Goal: Communication & Community: Answer question/provide support

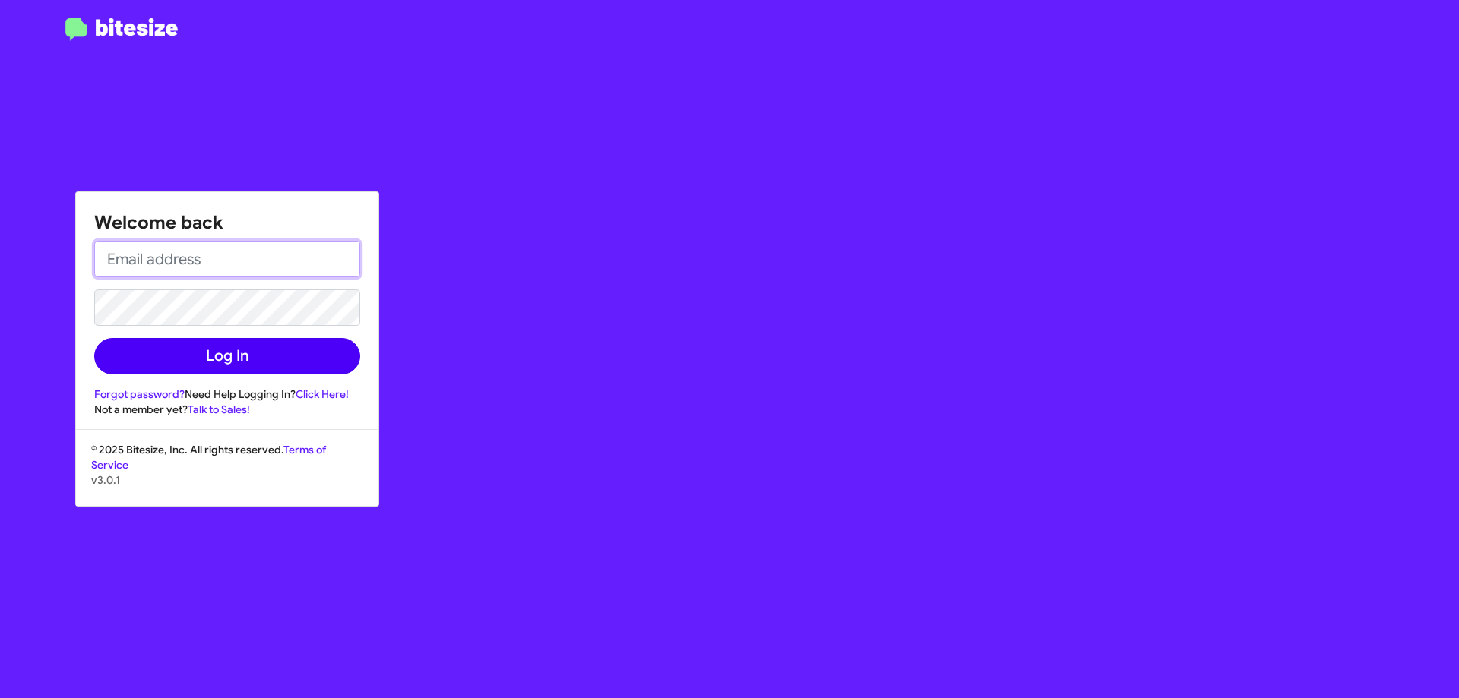
type input "[EMAIL_ADDRESS][DOMAIN_NAME]"
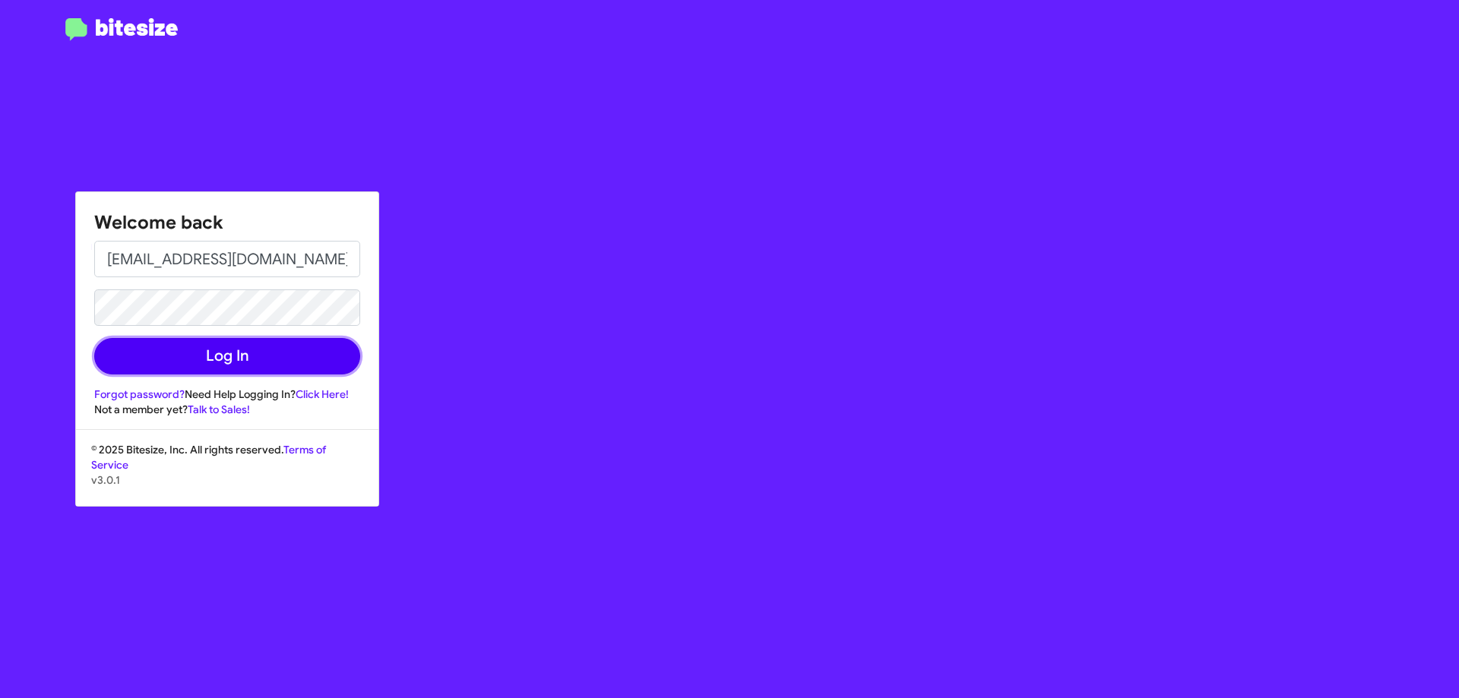
click at [230, 359] on button "Log In" at bounding box center [227, 356] width 266 height 36
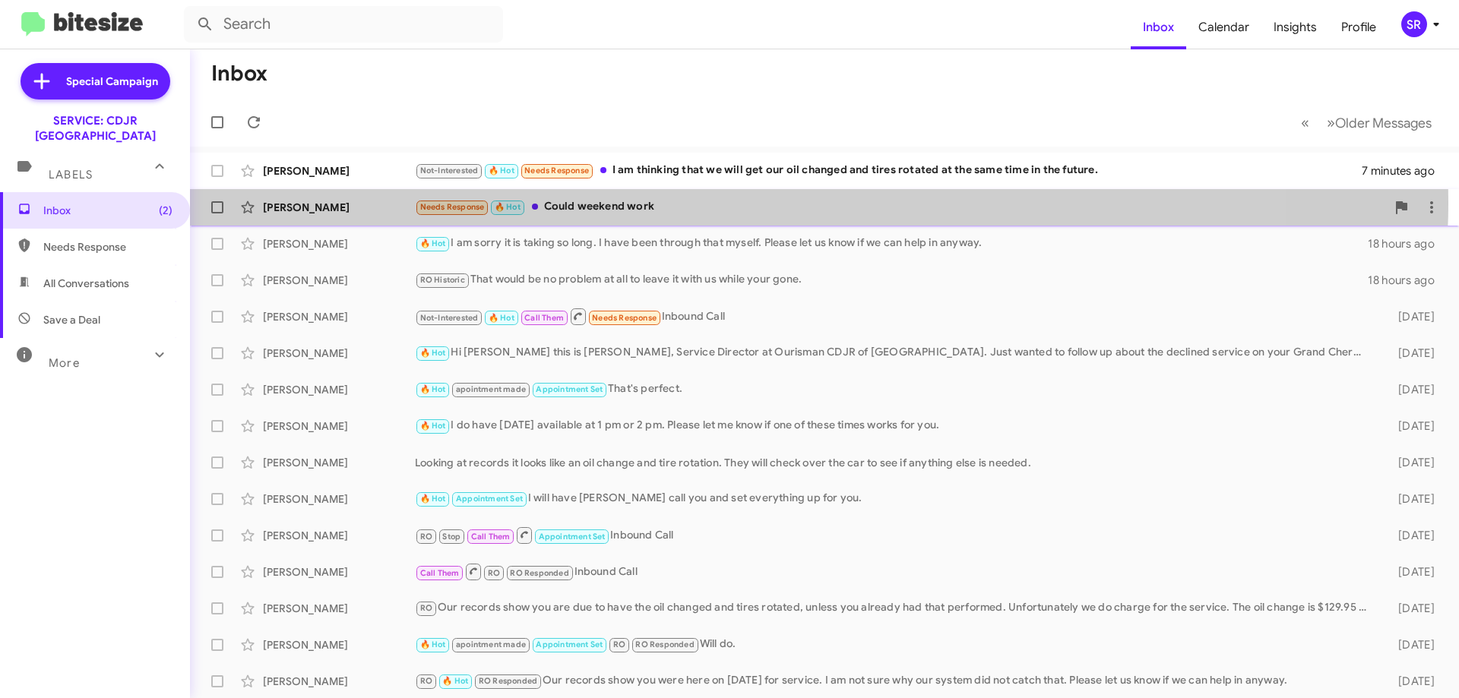
click at [691, 201] on div "Needs Response 🔥 Hot Could weekend work" at bounding box center [900, 206] width 971 height 17
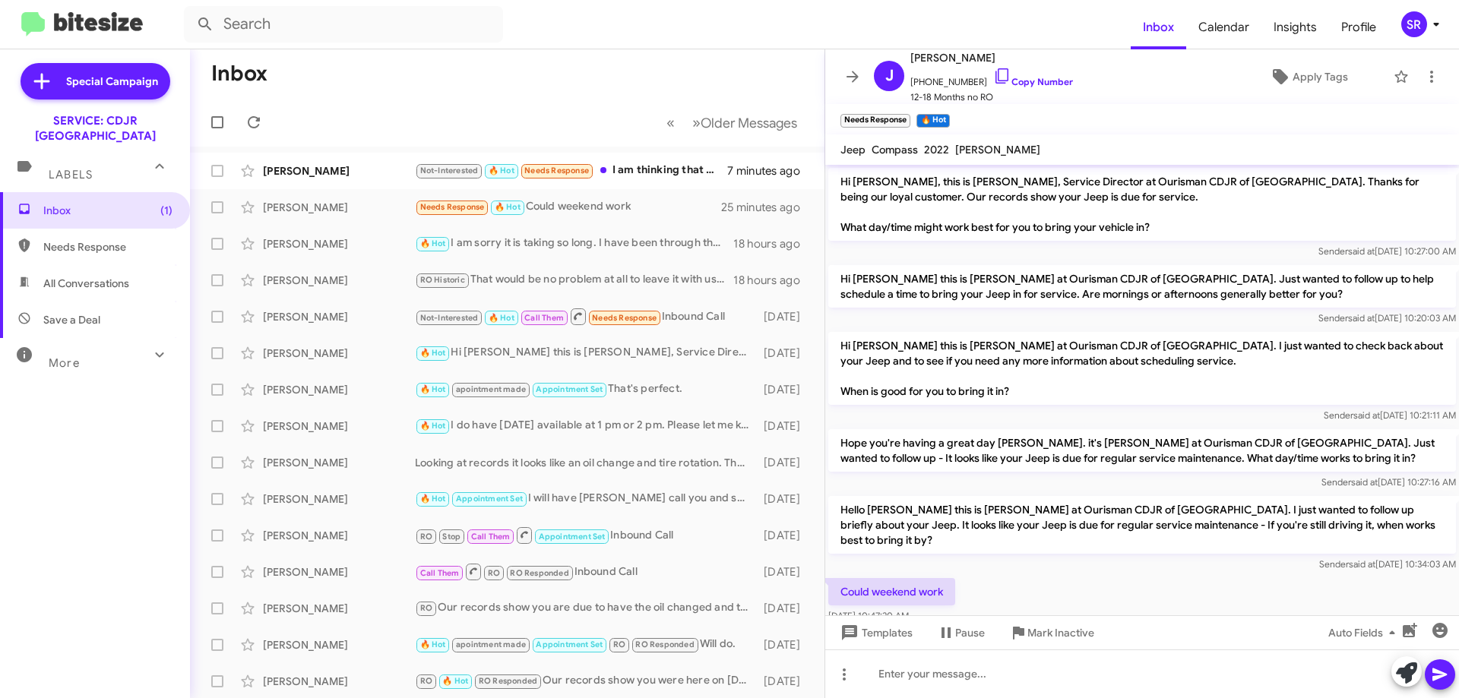
scroll to position [19, 0]
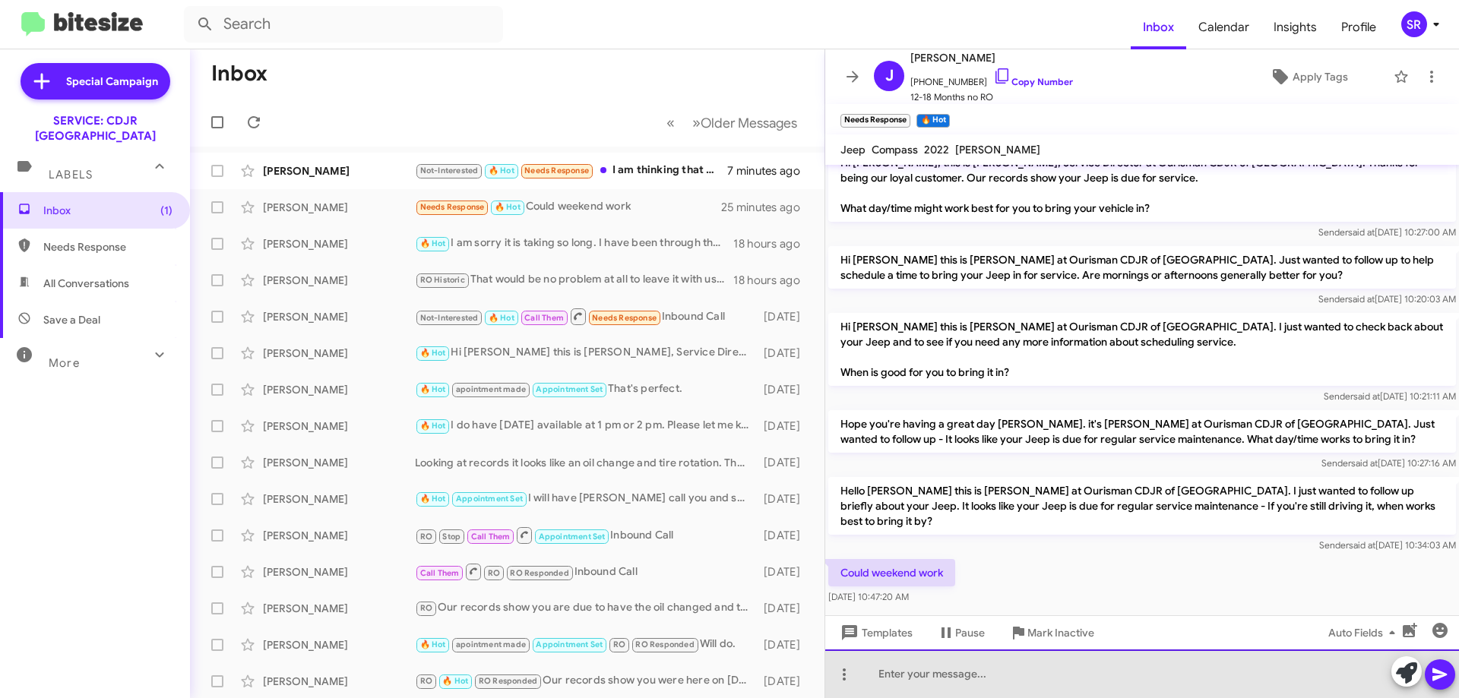
click at [918, 686] on div at bounding box center [1142, 674] width 634 height 49
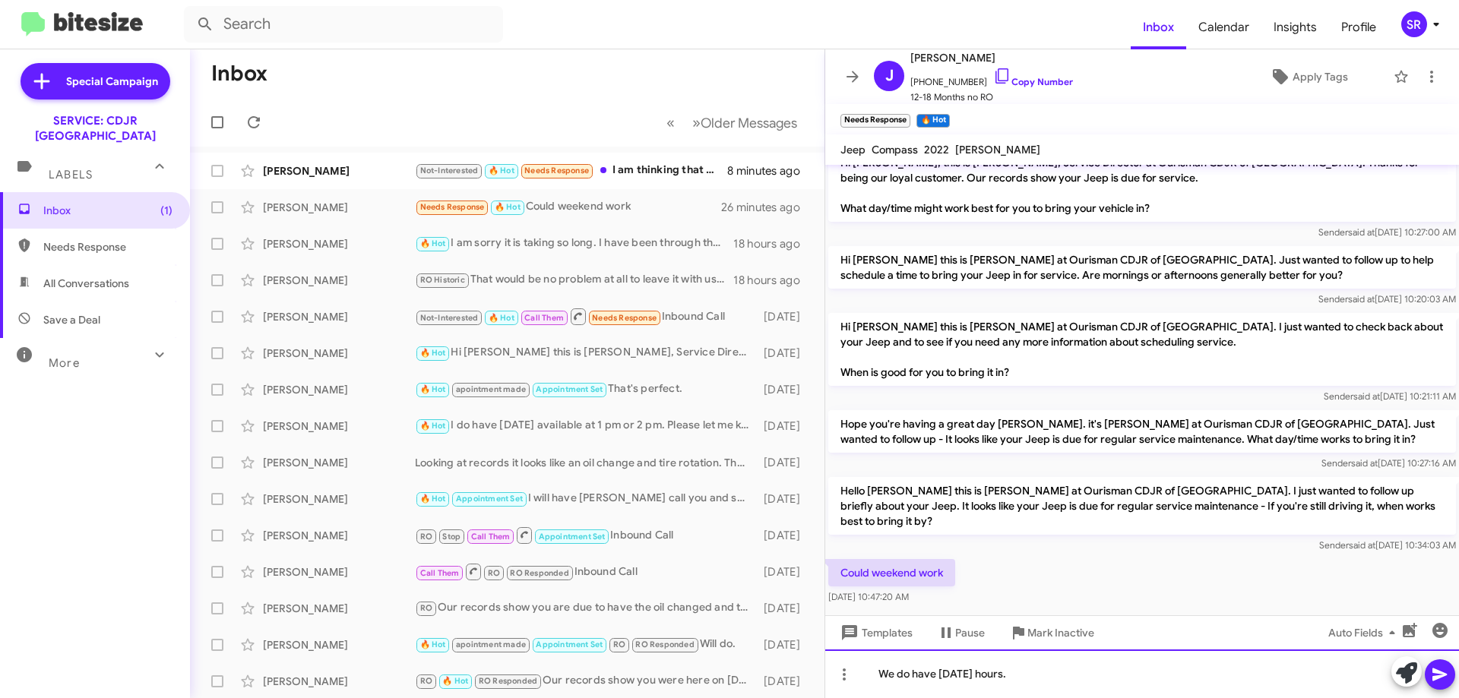
click at [1046, 683] on div "We do have [DATE] hours." at bounding box center [1142, 674] width 634 height 49
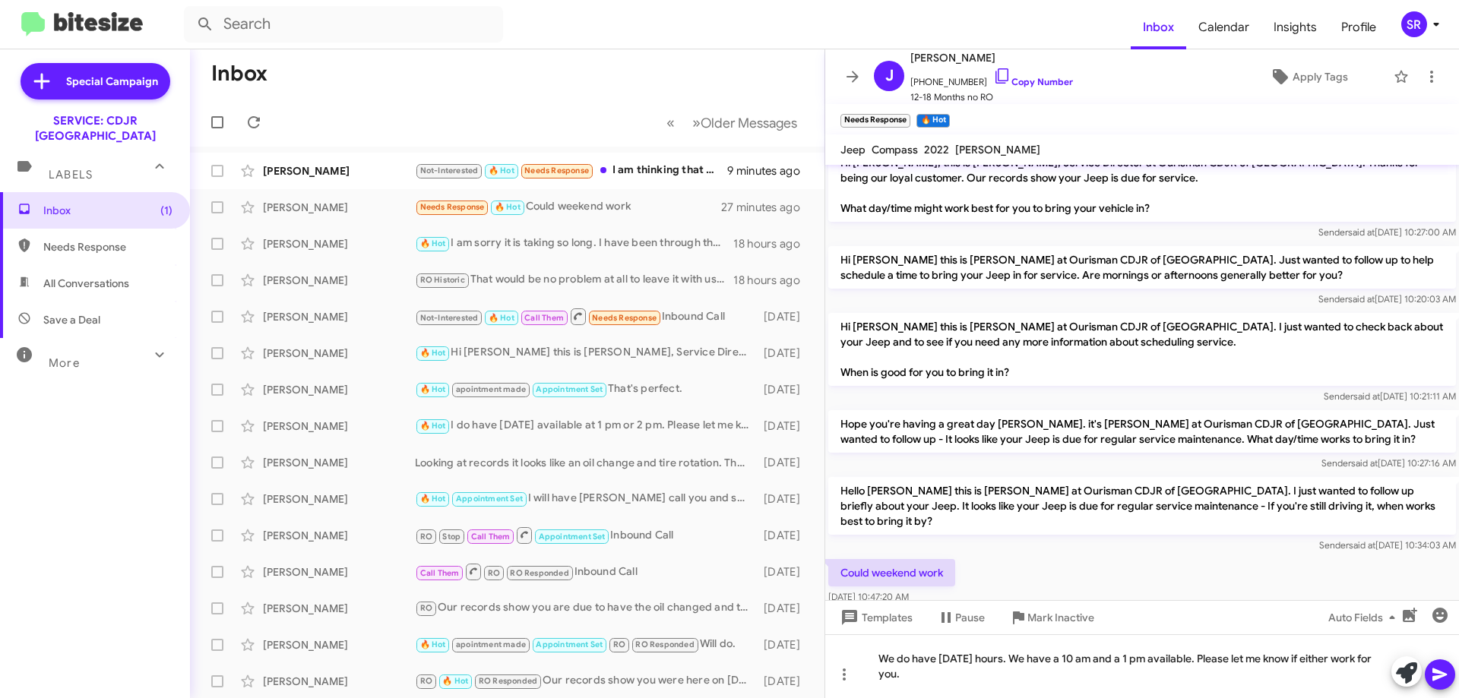
click at [1429, 676] on button at bounding box center [1440, 675] width 30 height 30
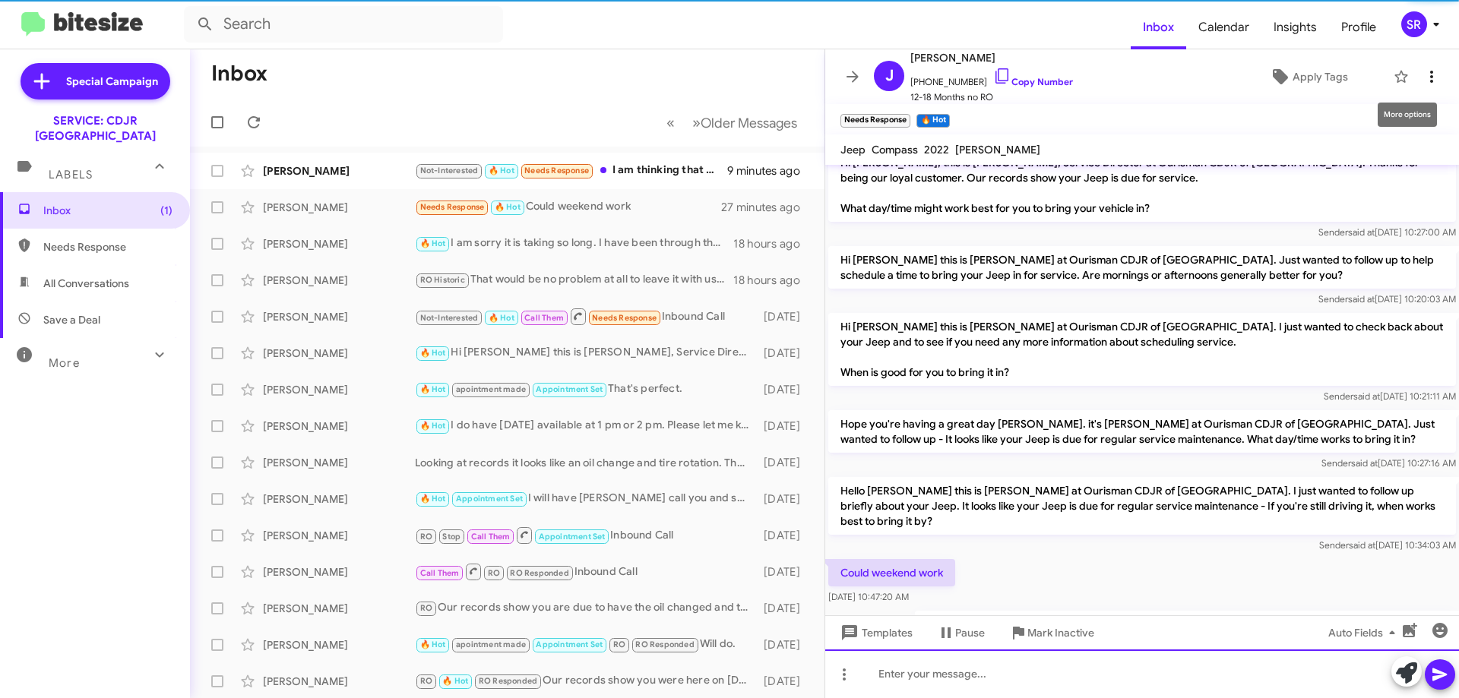
scroll to position [74, 0]
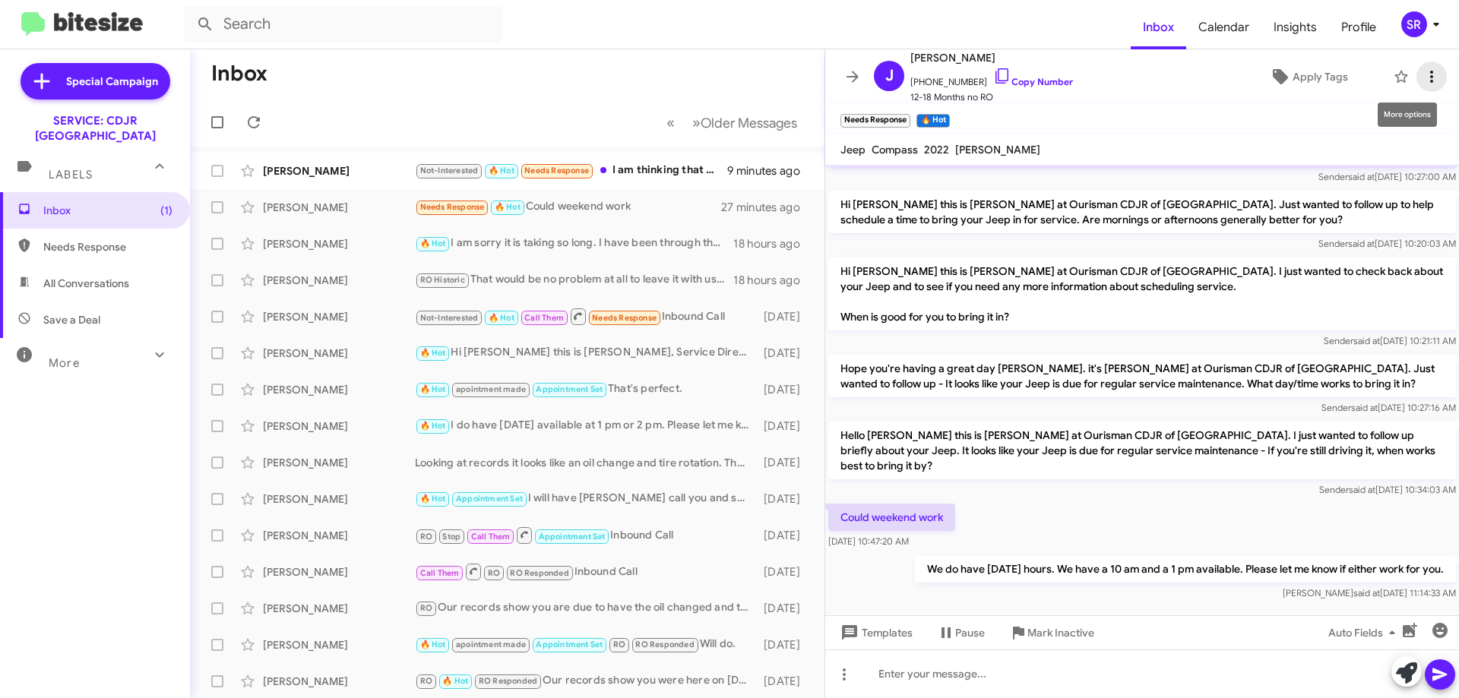
click at [1423, 69] on icon at bounding box center [1432, 77] width 18 height 18
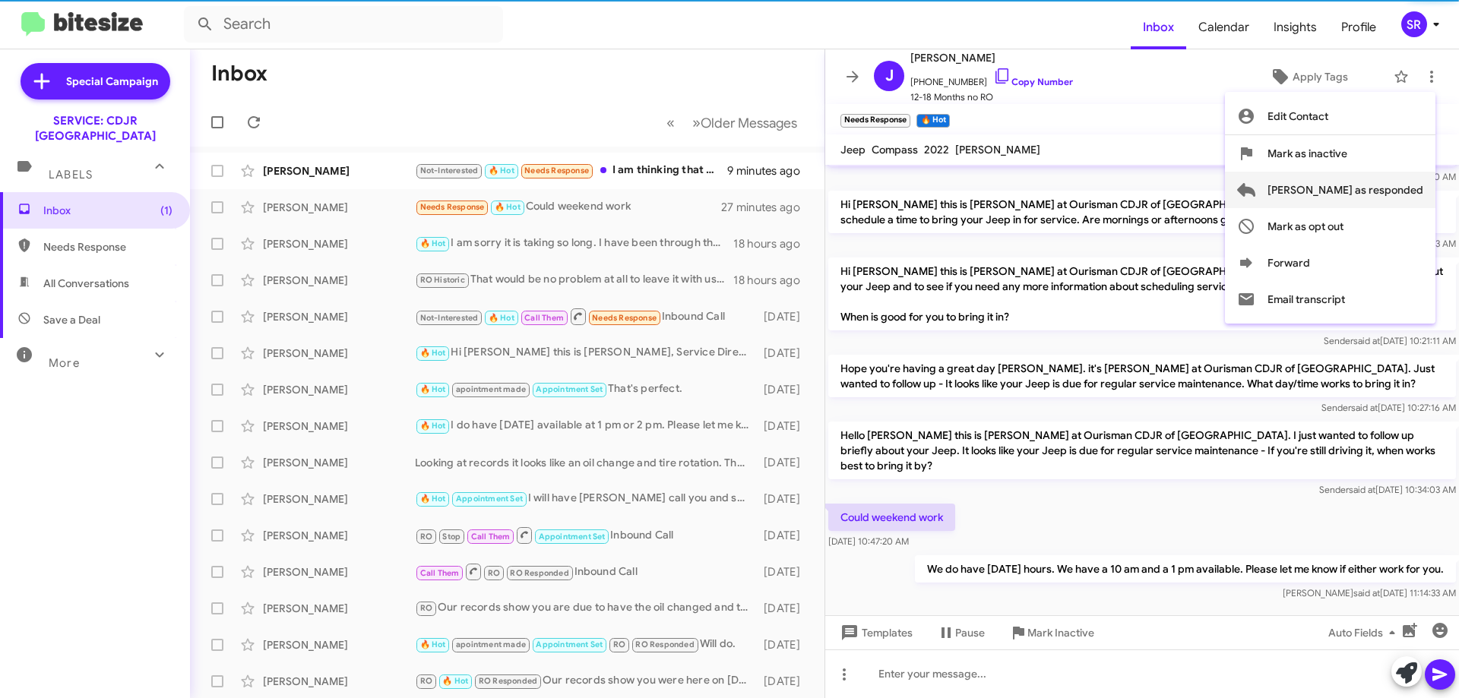
click at [1340, 190] on span "[PERSON_NAME] as responded" at bounding box center [1346, 190] width 156 height 36
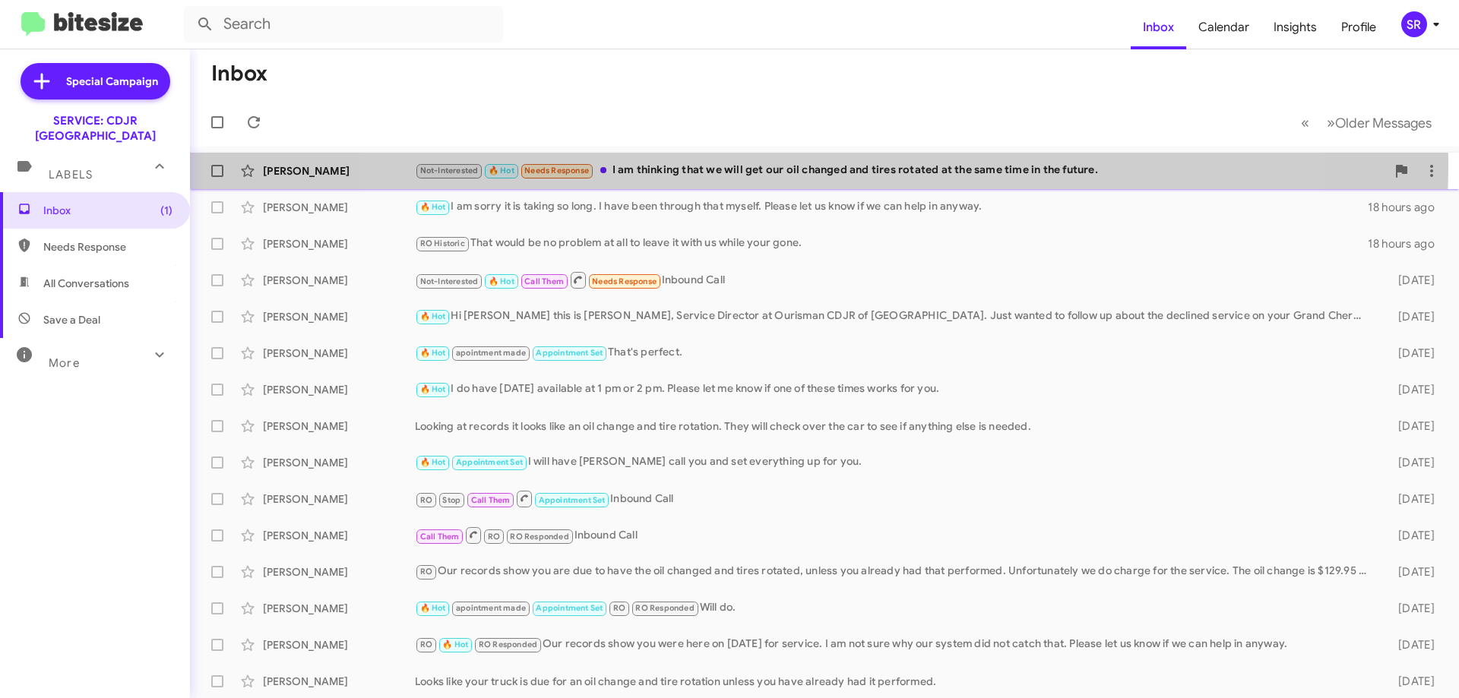
click at [807, 165] on div "Not-Interested 🔥 Hot Needs Response I am thinking that we will get our oil chan…" at bounding box center [900, 170] width 971 height 17
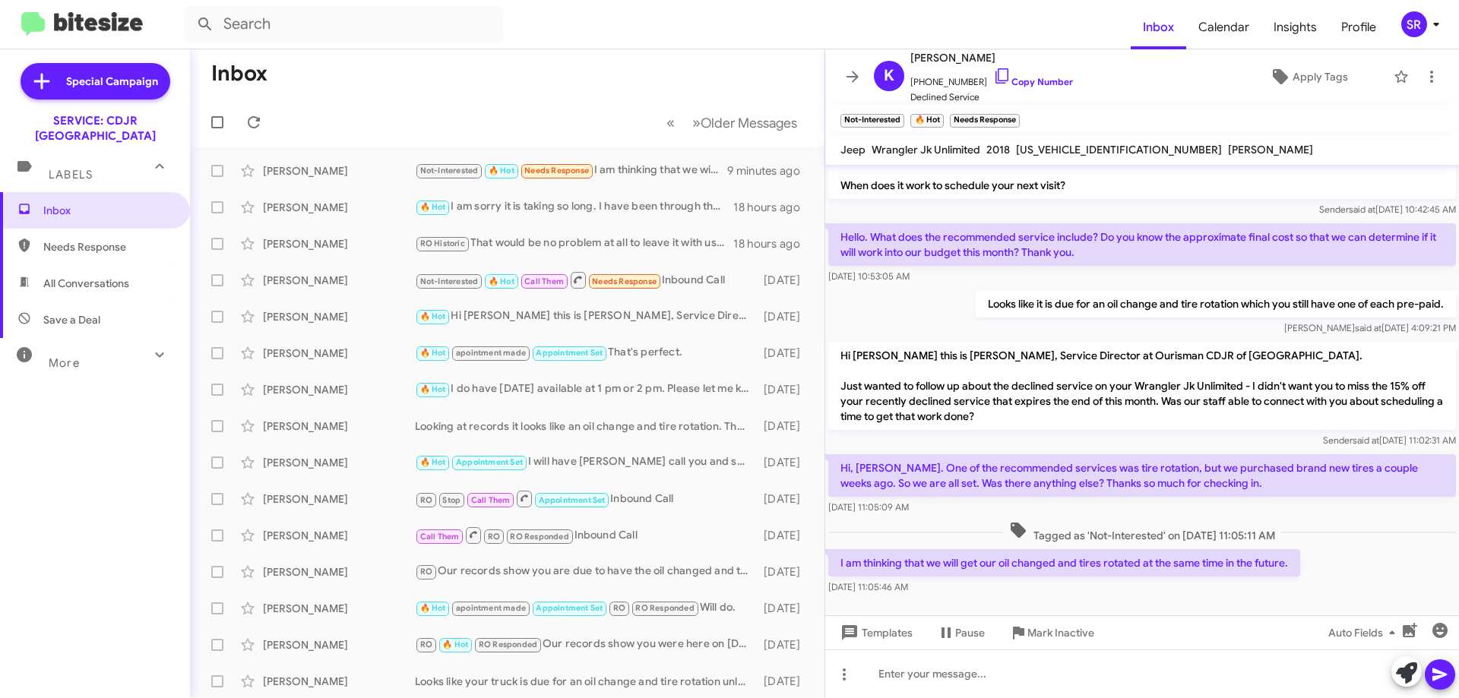
scroll to position [97, 0]
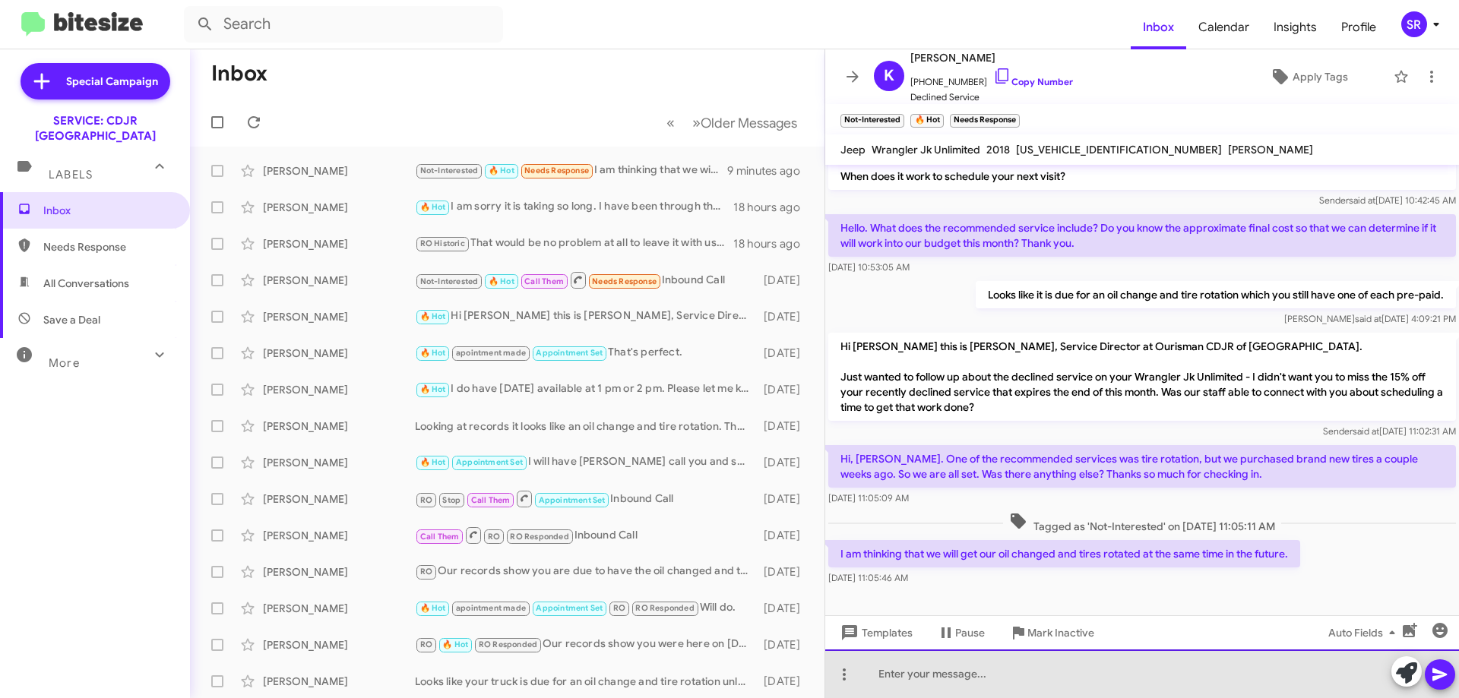
click at [942, 671] on div at bounding box center [1142, 674] width 634 height 49
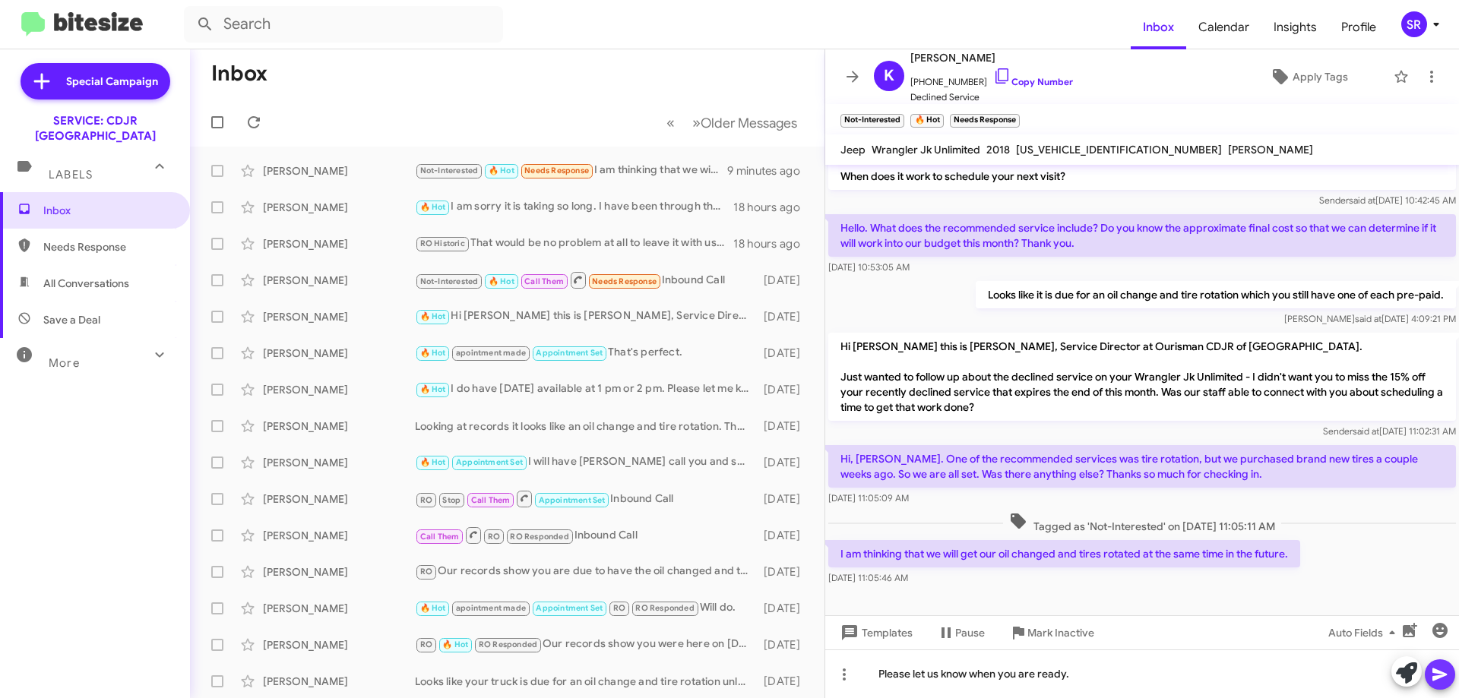
click at [1440, 678] on icon at bounding box center [1439, 675] width 14 height 13
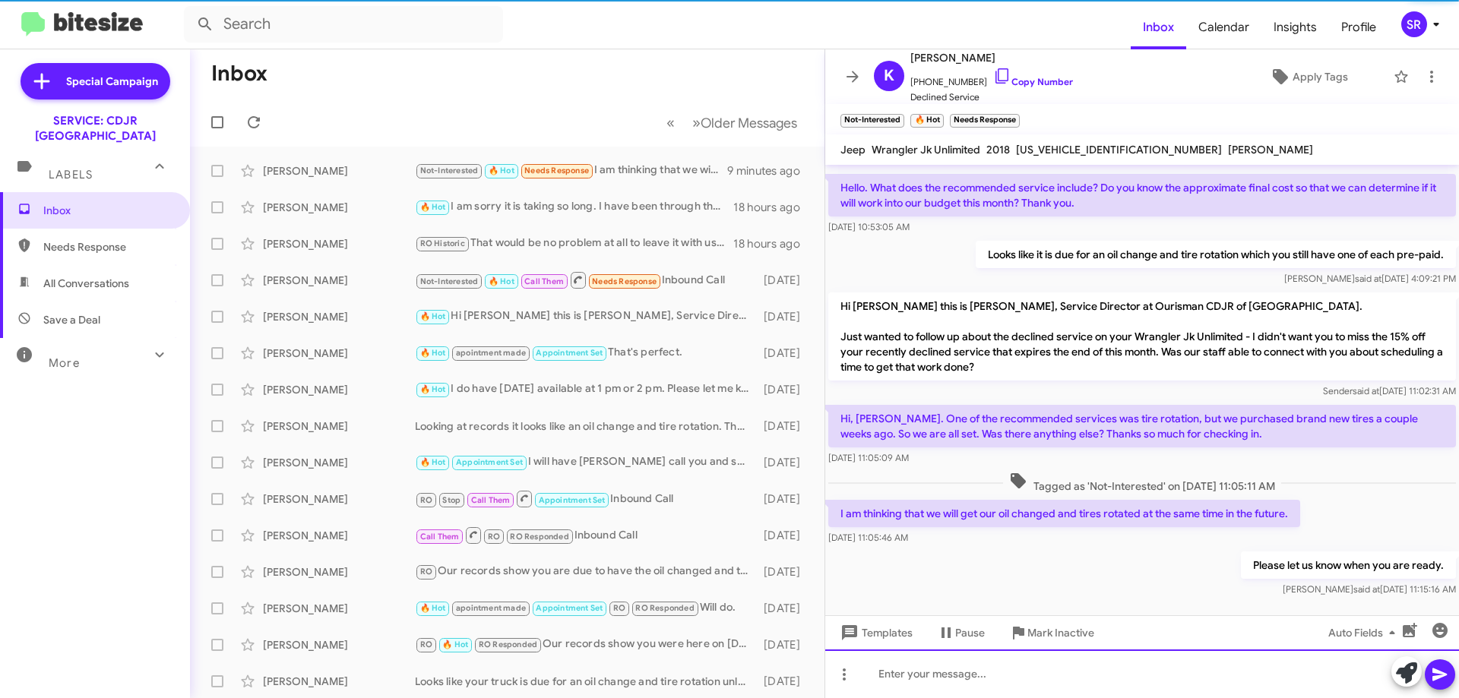
scroll to position [152, 0]
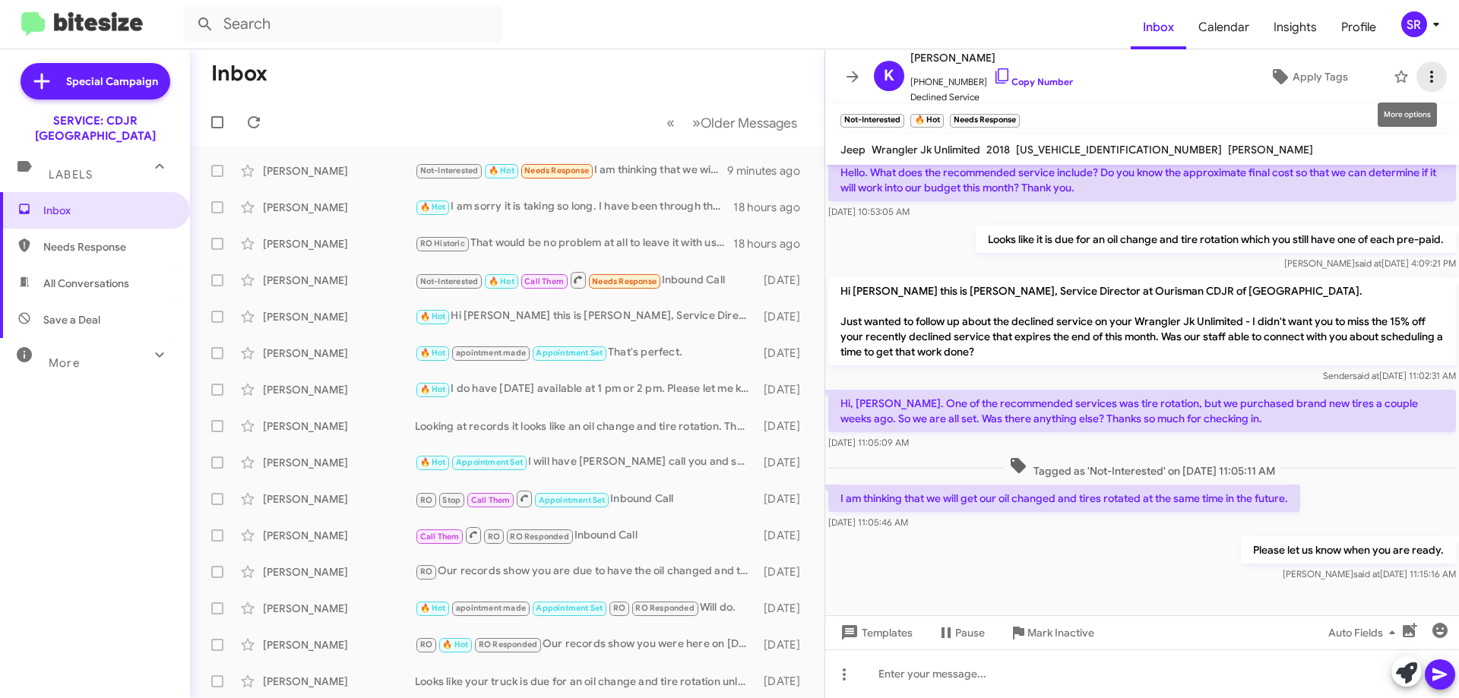
click at [1423, 72] on icon at bounding box center [1432, 77] width 18 height 18
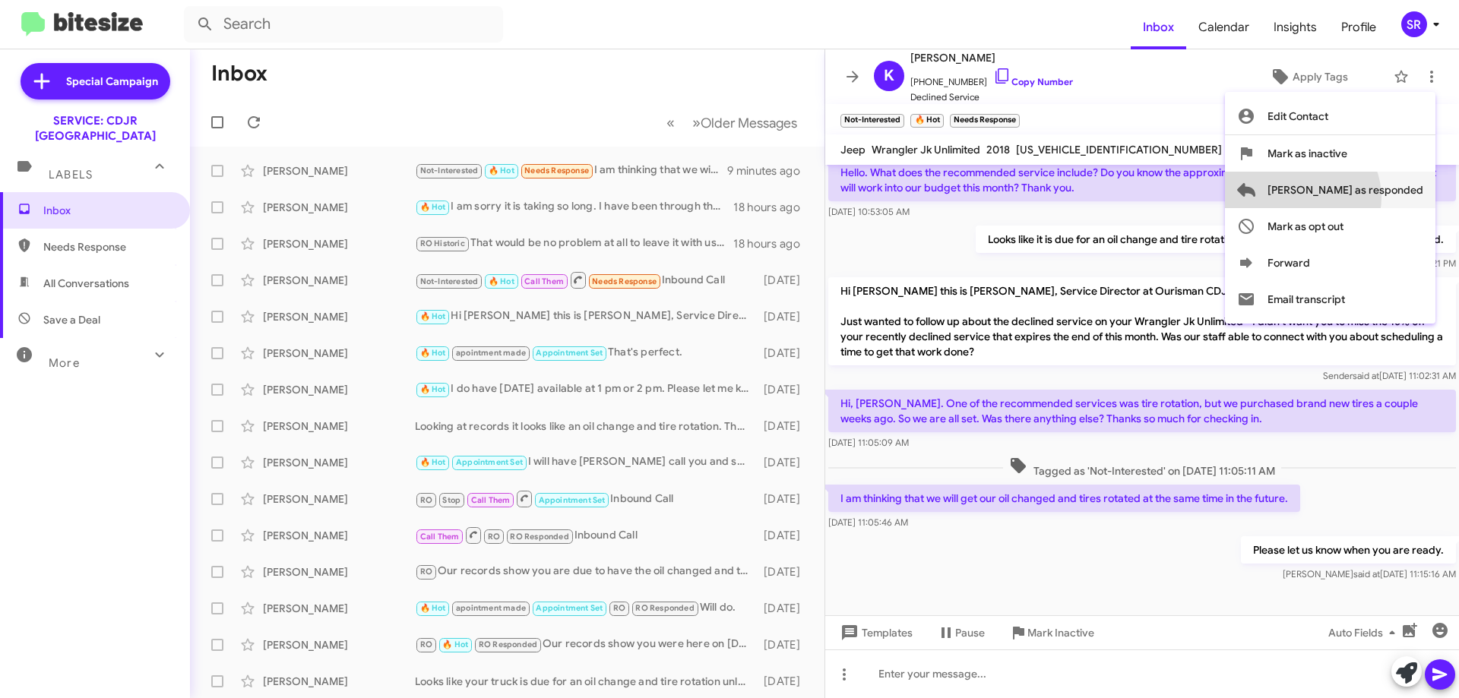
click at [1363, 198] on span "[PERSON_NAME] as responded" at bounding box center [1346, 190] width 156 height 36
